Goal: Transaction & Acquisition: Download file/media

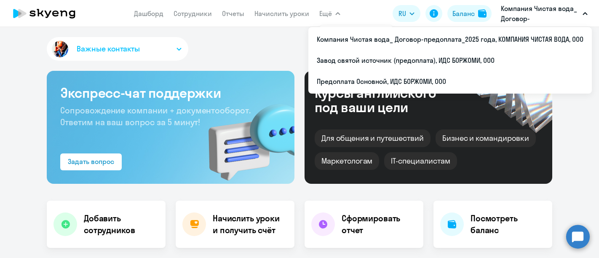
select select "30"
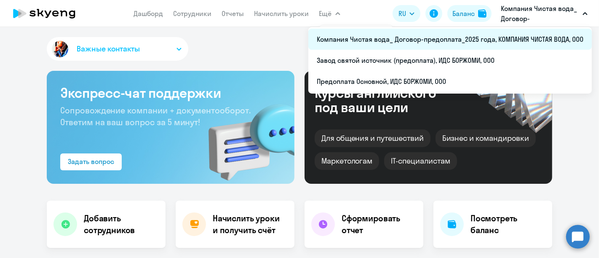
drag, startPoint x: 0, startPoint y: 0, endPoint x: 345, endPoint y: 38, distance: 347.3
click at [345, 38] on li "Компания Чистая вода_ Договор-предоплата_2025 года, КОМПАНИЯ ЧИСТАЯ ВОДА, ООО" at bounding box center [449, 39] width 283 height 21
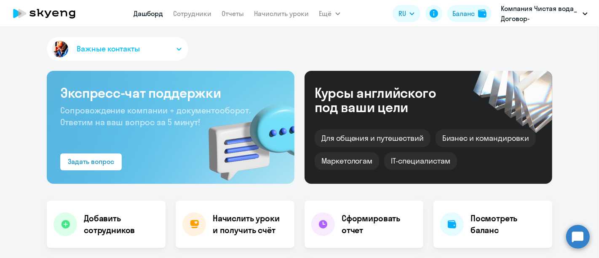
select select "30"
click at [195, 14] on link "Сотрудники" at bounding box center [192, 13] width 38 height 8
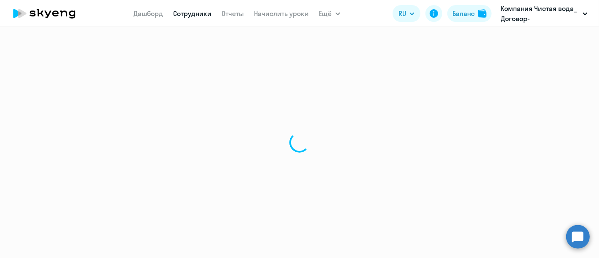
select select "30"
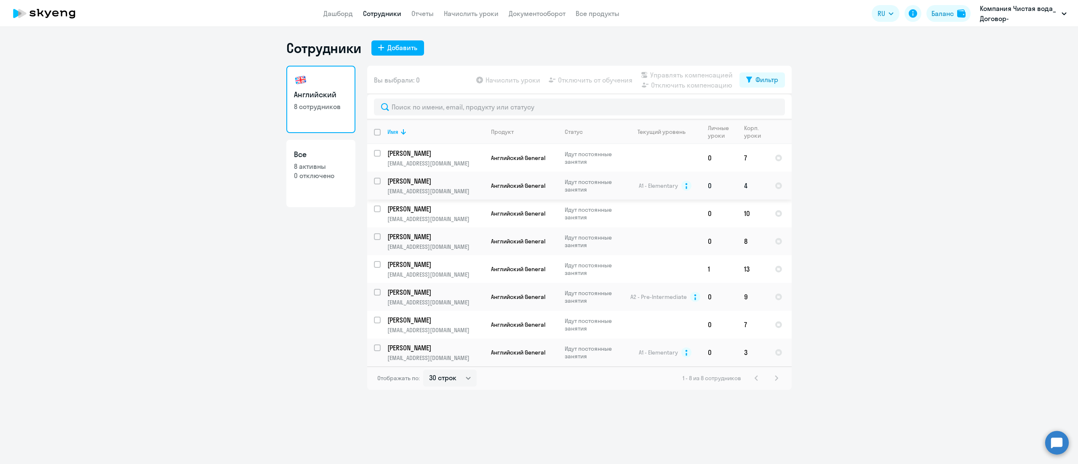
click at [413, 184] on p "[PERSON_NAME]" at bounding box center [434, 180] width 95 height 9
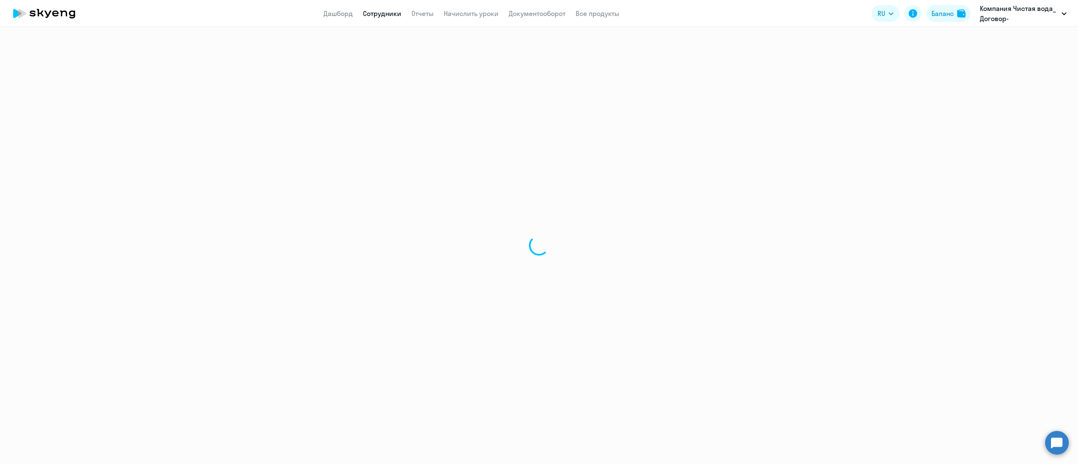
select select "english"
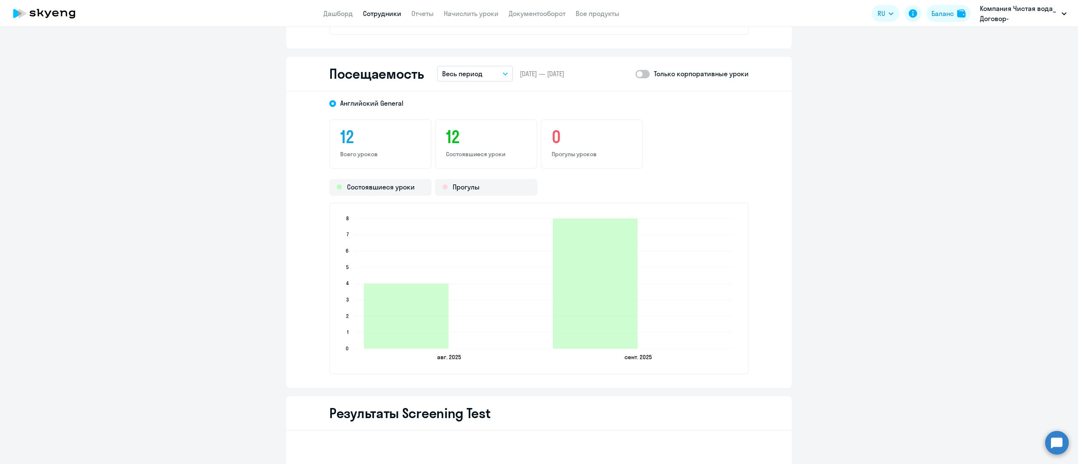
scroll to position [984, 0]
drag, startPoint x: 1067, startPoint y: 301, endPoint x: 122, endPoint y: 375, distance: 947.5
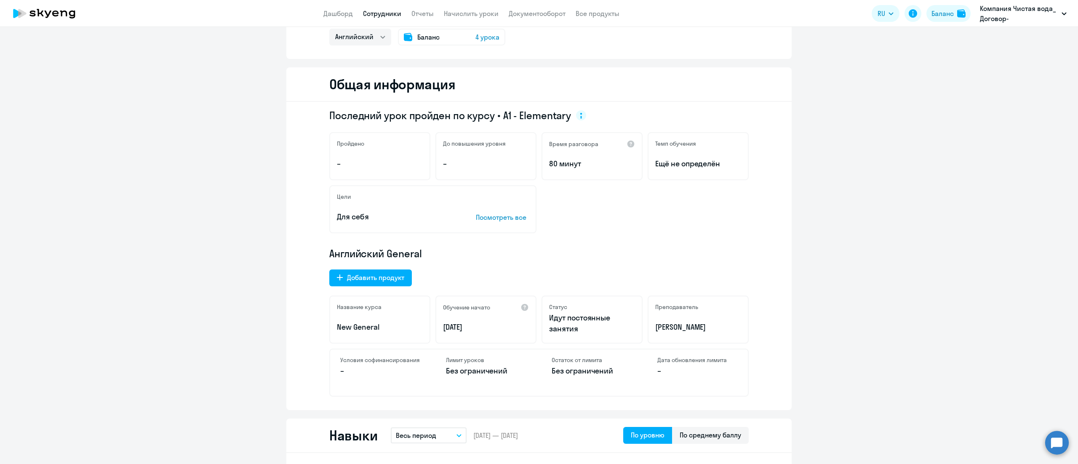
scroll to position [0, 0]
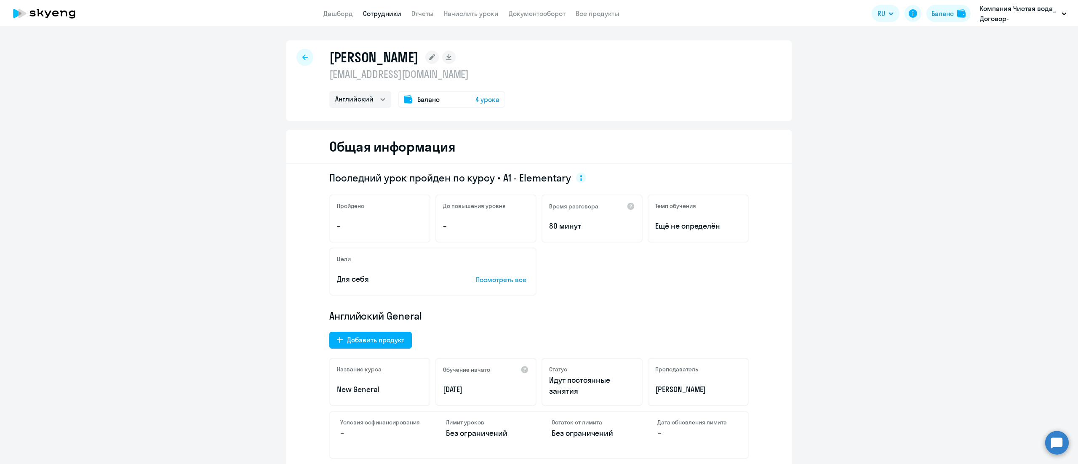
click at [302, 56] on icon at bounding box center [304, 57] width 5 height 6
select select "30"
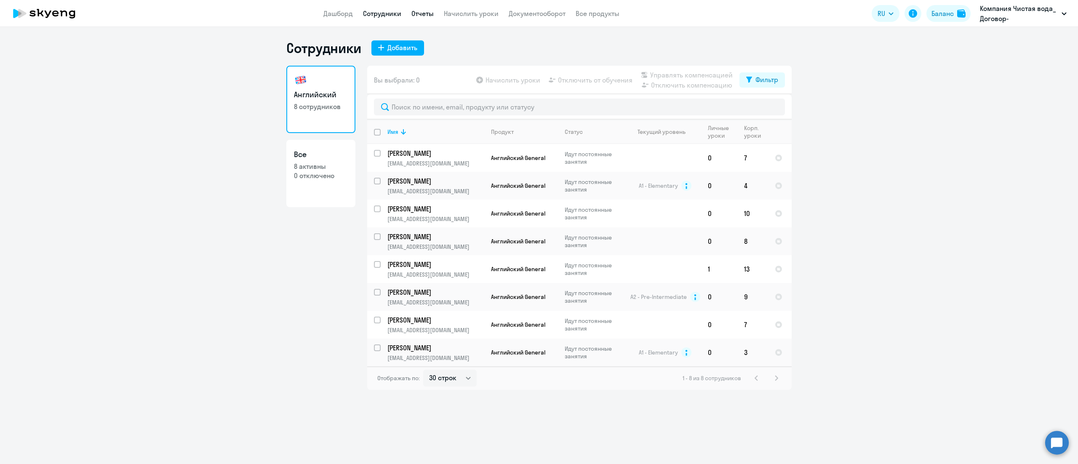
click at [427, 12] on link "Отчеты" at bounding box center [422, 13] width 22 height 8
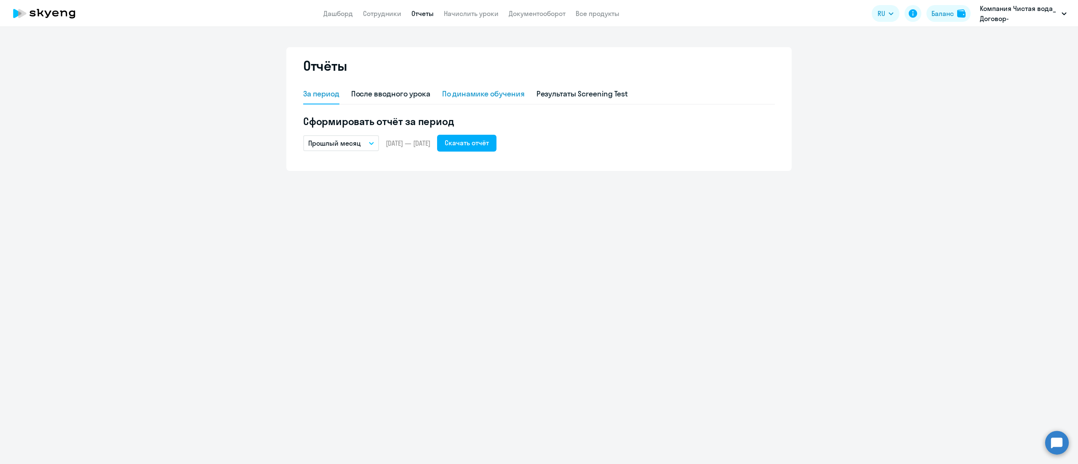
click at [484, 97] on div "По динамике обучения" at bounding box center [483, 93] width 83 height 11
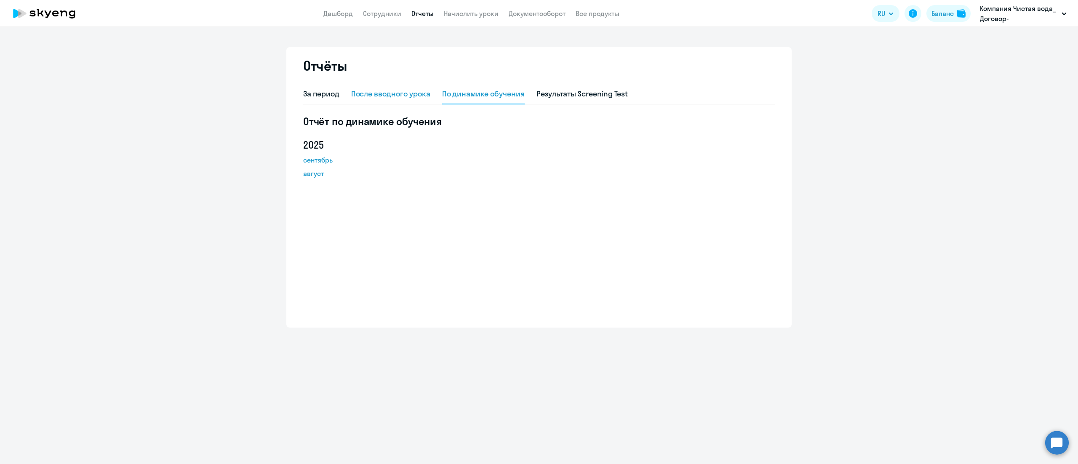
click at [421, 93] on div "После вводного урока" at bounding box center [390, 93] width 79 height 11
select select "10"
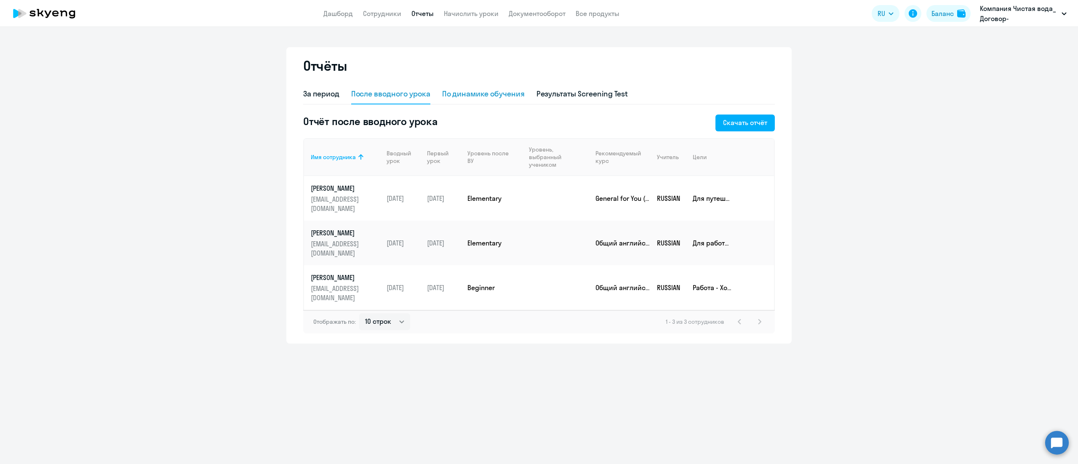
click at [473, 95] on div "По динамике обучения" at bounding box center [483, 93] width 83 height 11
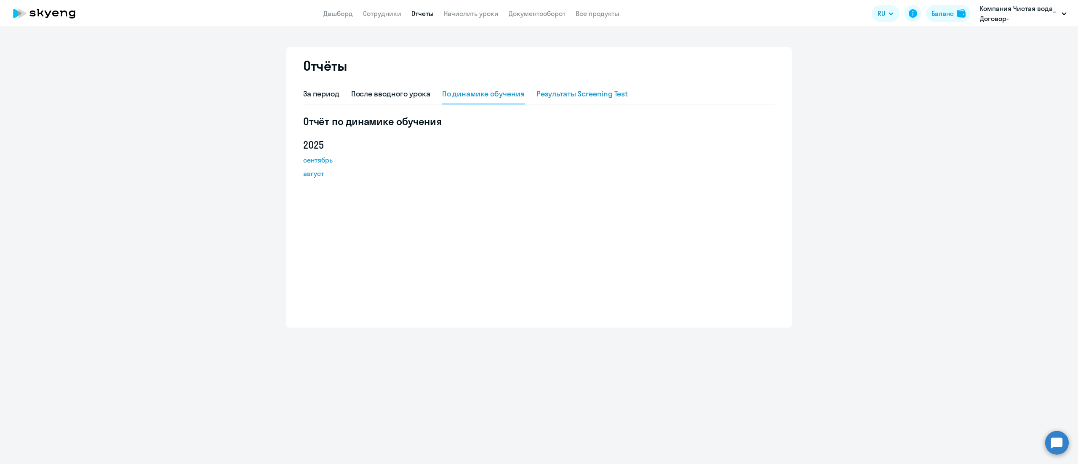
click at [559, 96] on div "Результаты Screening Test" at bounding box center [582, 93] width 92 height 11
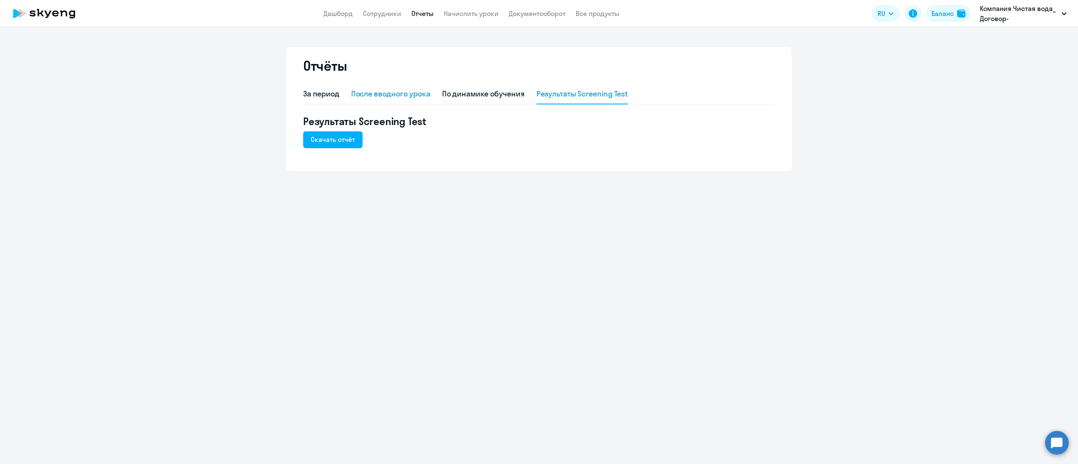
click at [381, 93] on div "После вводного урока" at bounding box center [390, 93] width 79 height 11
select select "10"
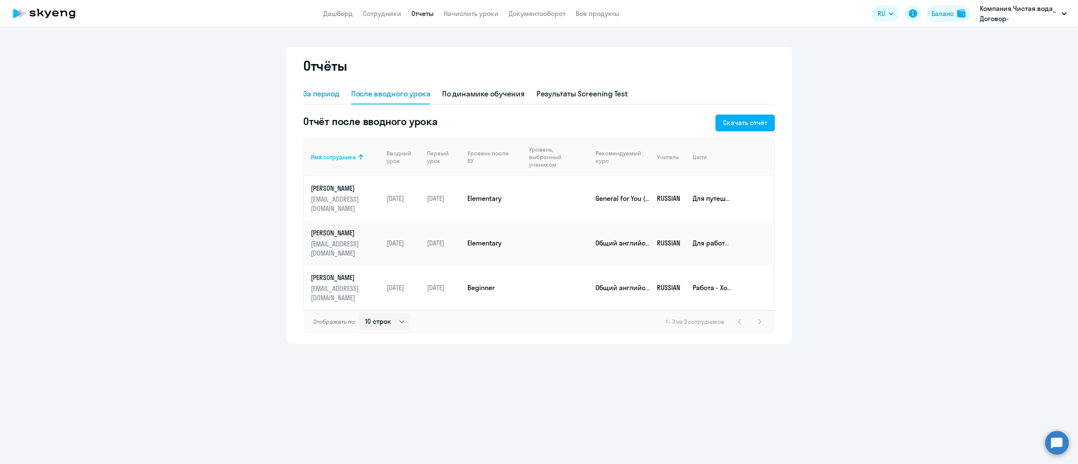
click at [317, 91] on div "За период" at bounding box center [321, 93] width 36 height 11
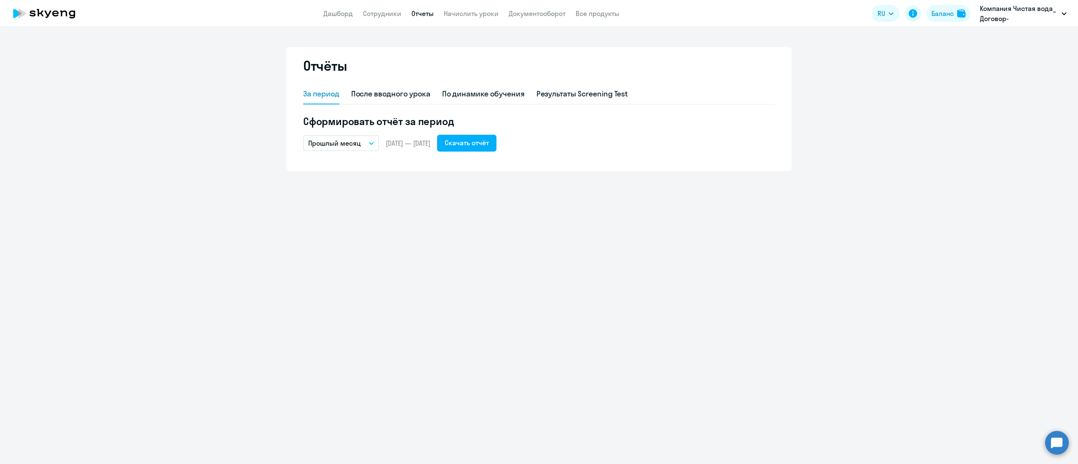
click at [370, 146] on button "Прошлый месяц" at bounding box center [341, 143] width 76 height 16
click at [364, 208] on li "Текущий квартал" at bounding box center [347, 208] width 89 height 21
click at [489, 144] on div "Скачать отчёт" at bounding box center [467, 143] width 44 height 10
